Goal: Transaction & Acquisition: Obtain resource

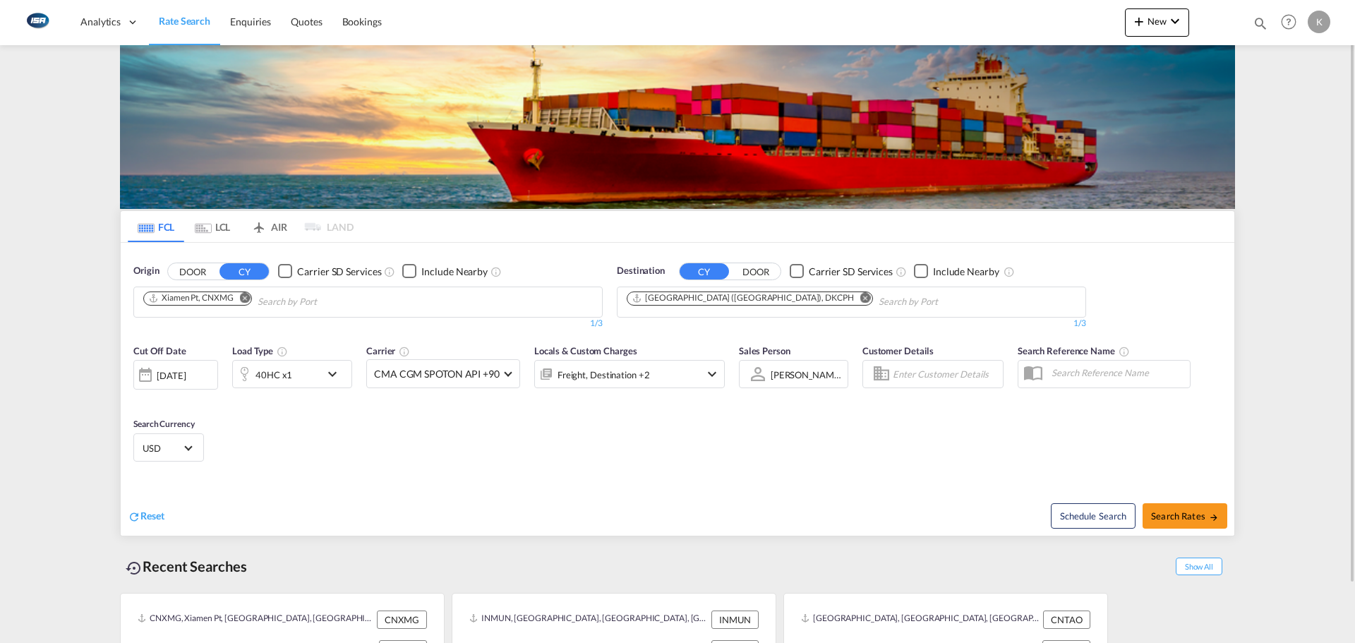
click at [247, 294] on md-icon "Remove" at bounding box center [245, 297] width 11 height 11
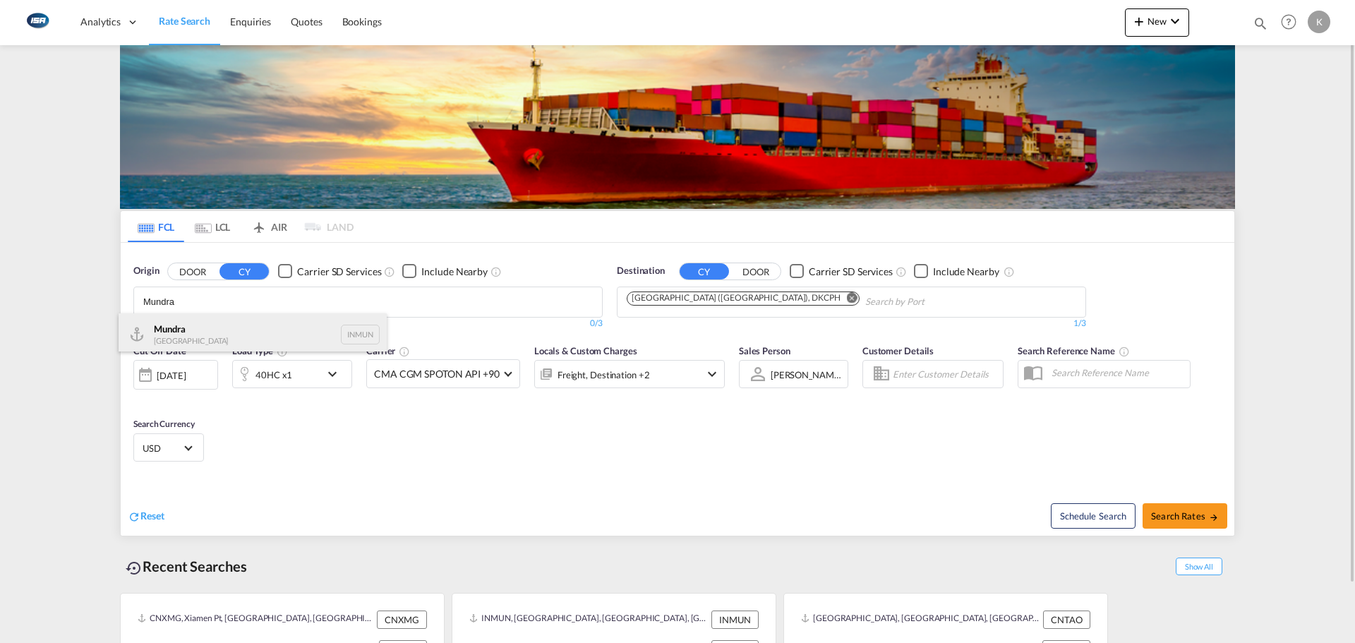
type input "Mundra"
click at [206, 332] on div "Mundra India INMUN" at bounding box center [253, 334] width 268 height 42
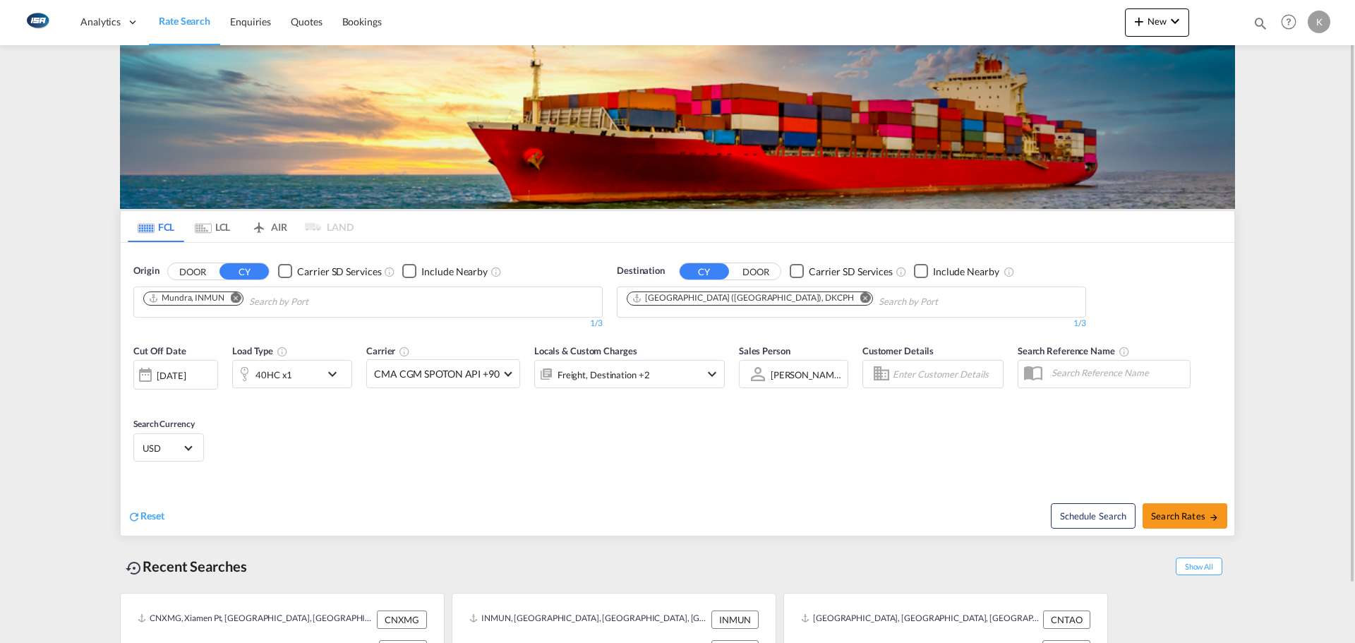
click at [860, 297] on md-icon "Remove" at bounding box center [865, 297] width 11 height 11
click at [758, 306] on body "Analytics Dashboard Rate Search Enquiries Quotes Bookings" at bounding box center [677, 321] width 1355 height 643
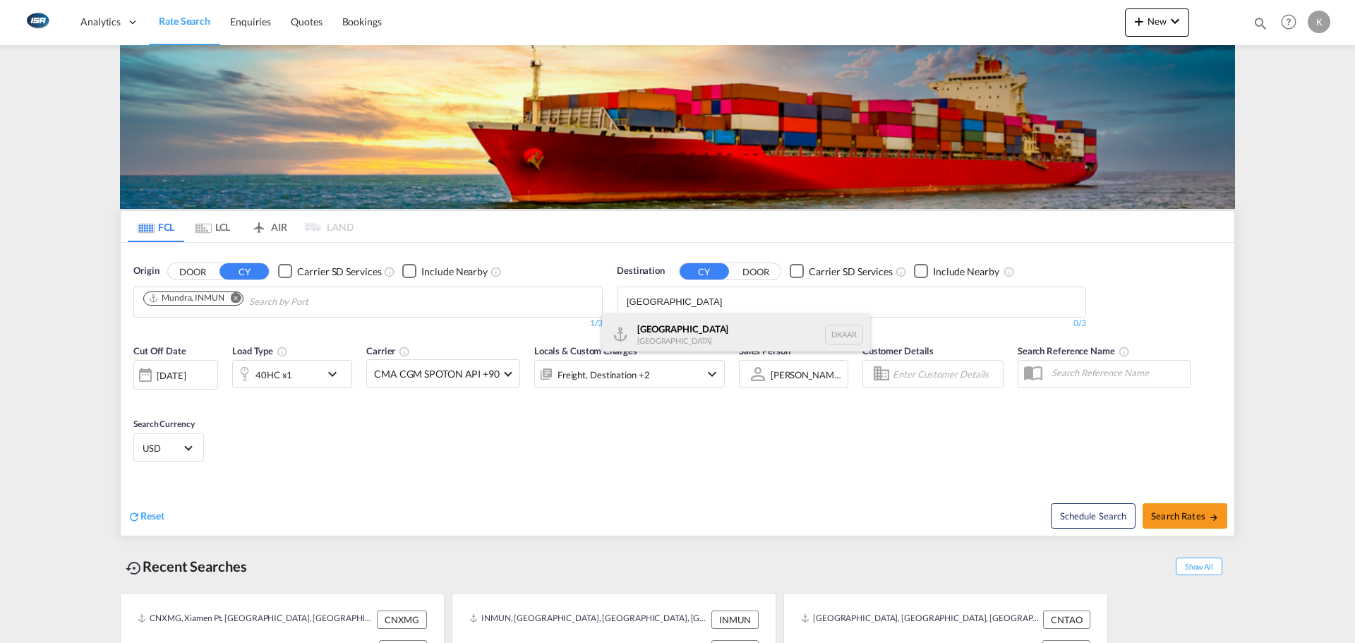
type input "[GEOGRAPHIC_DATA]"
click at [687, 330] on div "Aarhus Denmark DKAAR" at bounding box center [736, 334] width 268 height 42
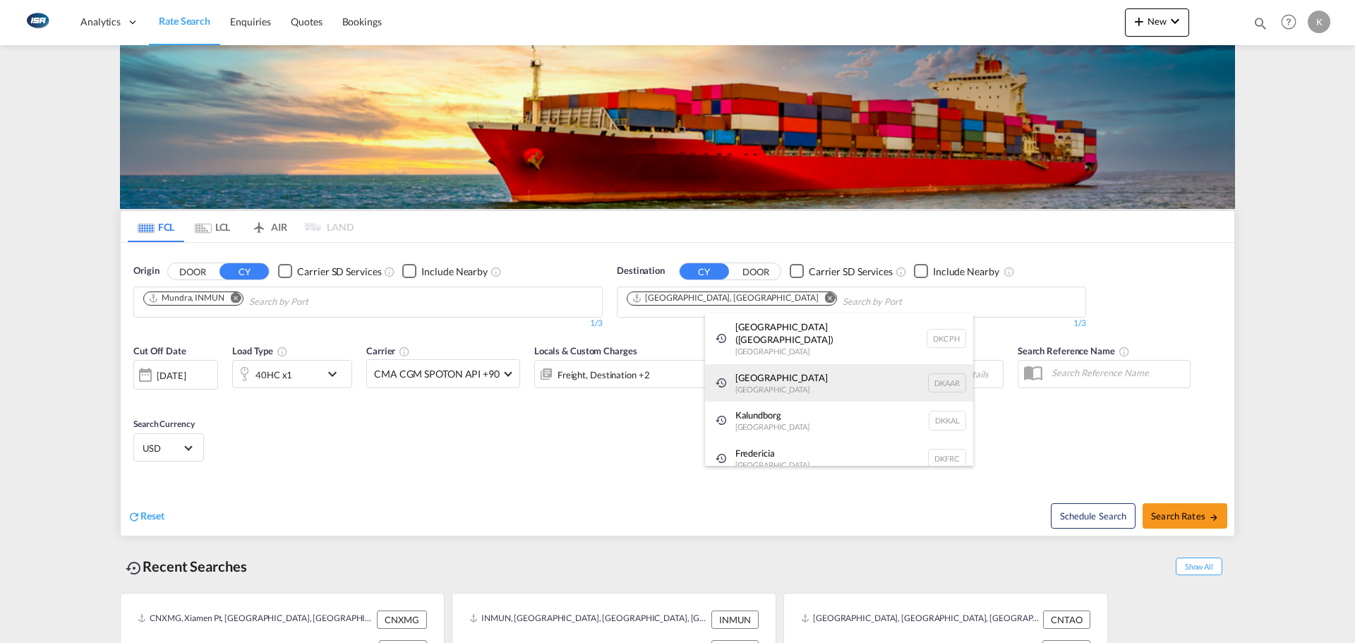
click at [776, 366] on div "Aarhus Denmark DKAAR" at bounding box center [839, 383] width 268 height 38
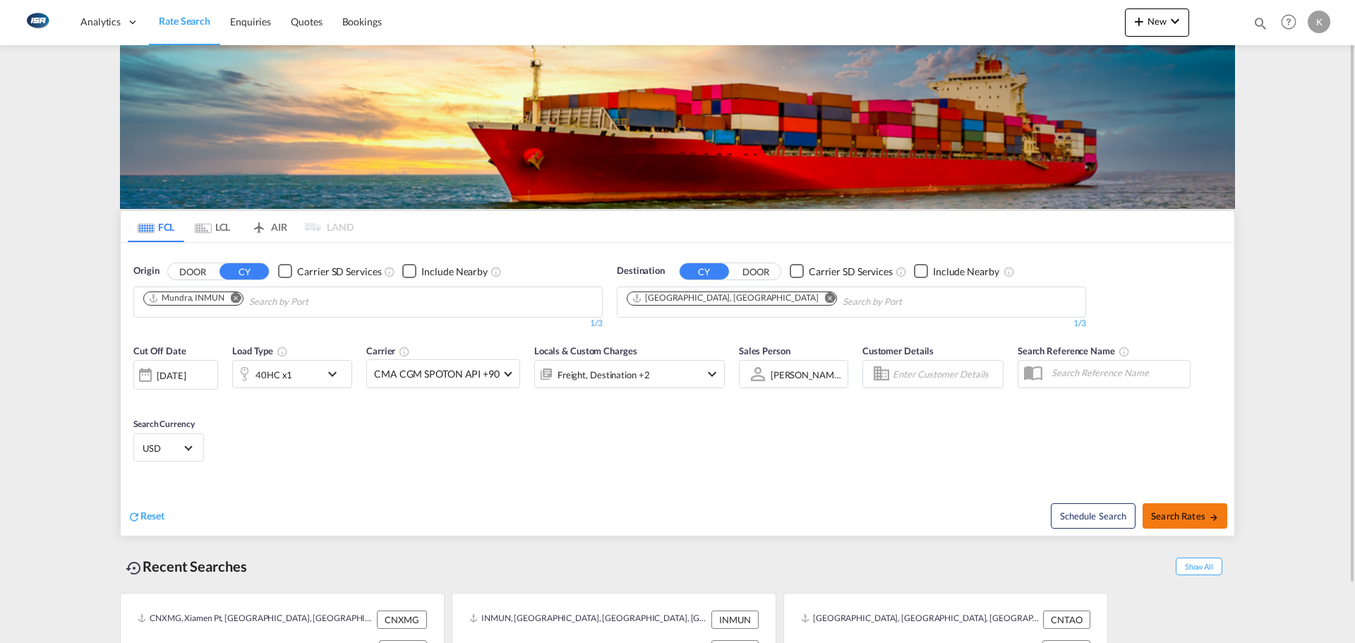
click at [1183, 526] on button "Search Rates" at bounding box center [1185, 515] width 85 height 25
type input "INMUN to DKAAR / 11 Aug 2025"
click at [239, 301] on md-icon "Remove" at bounding box center [236, 297] width 11 height 11
click at [240, 305] on body "Analytics Dashboard Rate Search Enquiries Quotes Bookings" at bounding box center [677, 321] width 1355 height 643
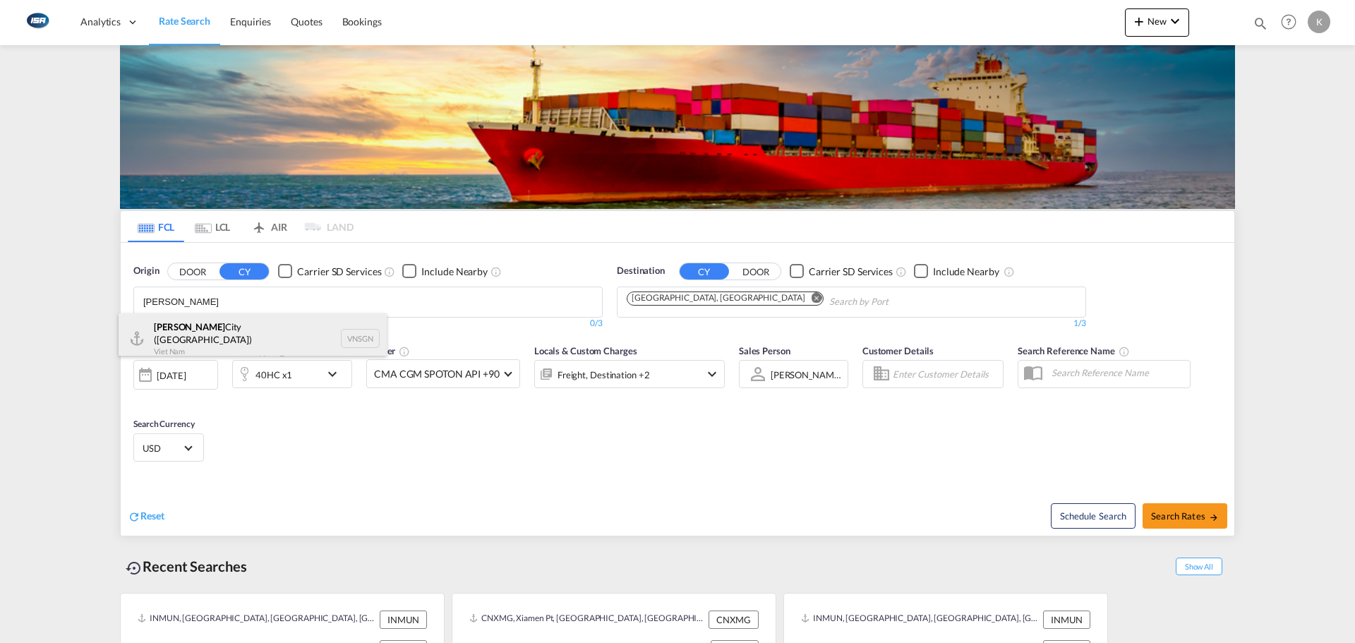
type input "[PERSON_NAME]"
click at [218, 324] on div "Ho Chi Minh City ([GEOGRAPHIC_DATA]) Viet Nam VNSGN" at bounding box center [253, 338] width 268 height 51
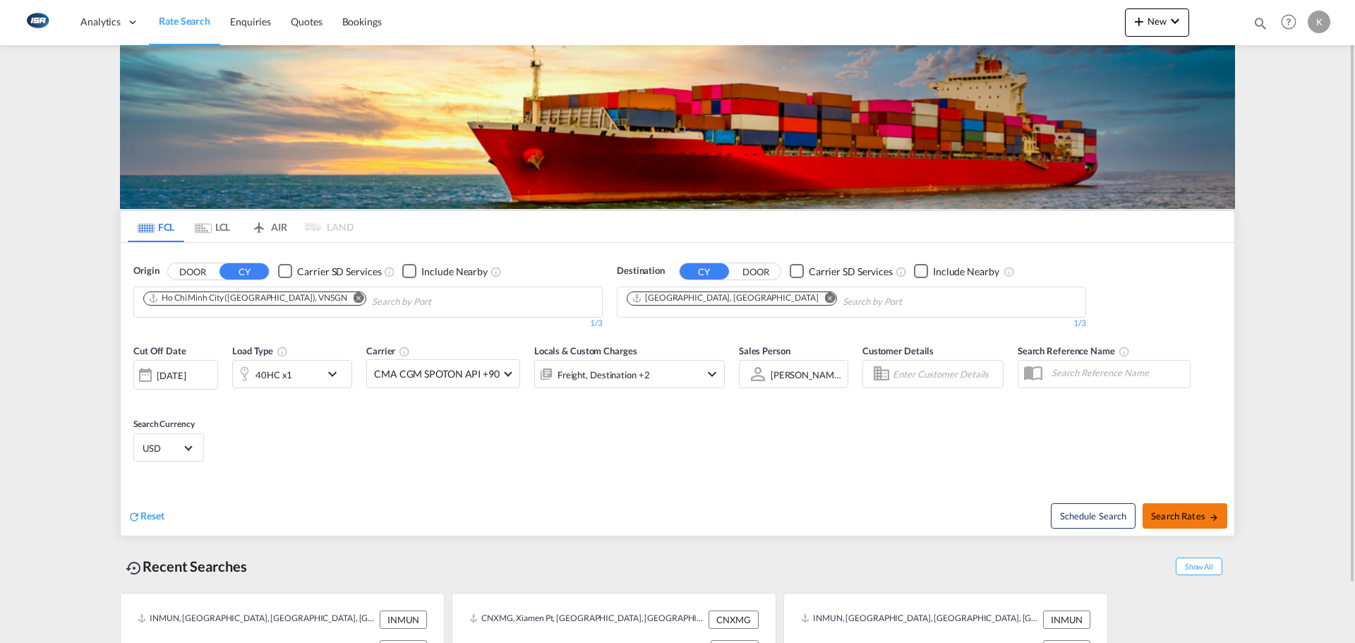
click at [1209, 517] on md-icon "icon-arrow-right" at bounding box center [1214, 517] width 10 height 10
type input "VNSGN to DKAAR / [DATE]"
